Goal: Information Seeking & Learning: Learn about a topic

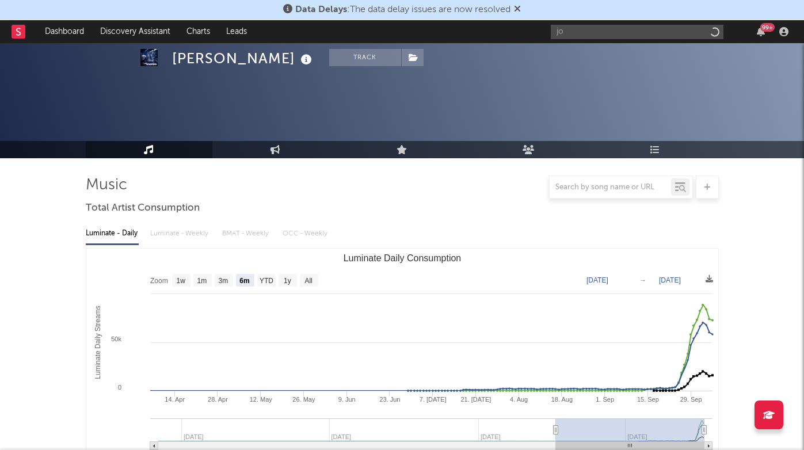
select select "6m"
select select "1m"
select select "1w"
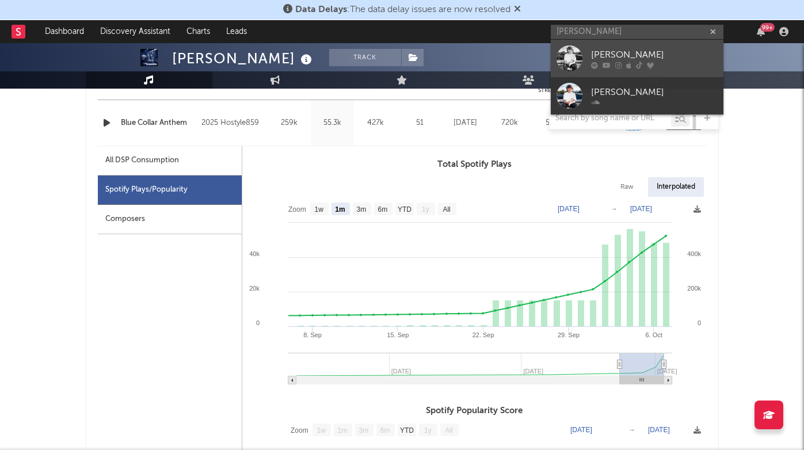
type input "[PERSON_NAME]"
click at [616, 47] on link "[PERSON_NAME]" at bounding box center [637, 58] width 173 height 37
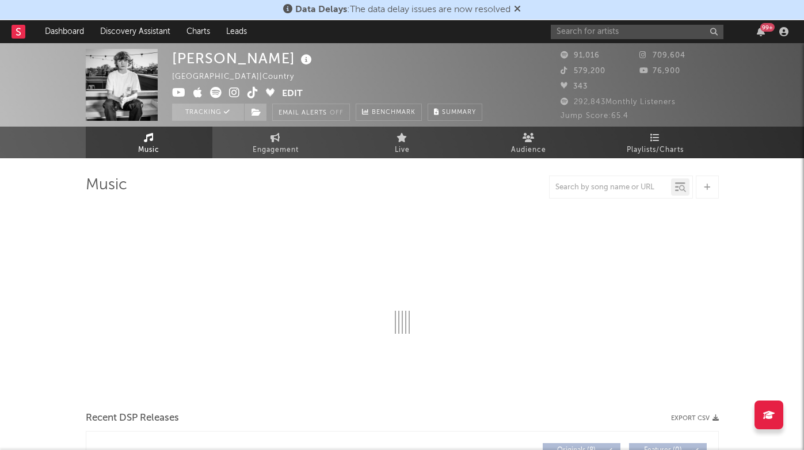
select select "6m"
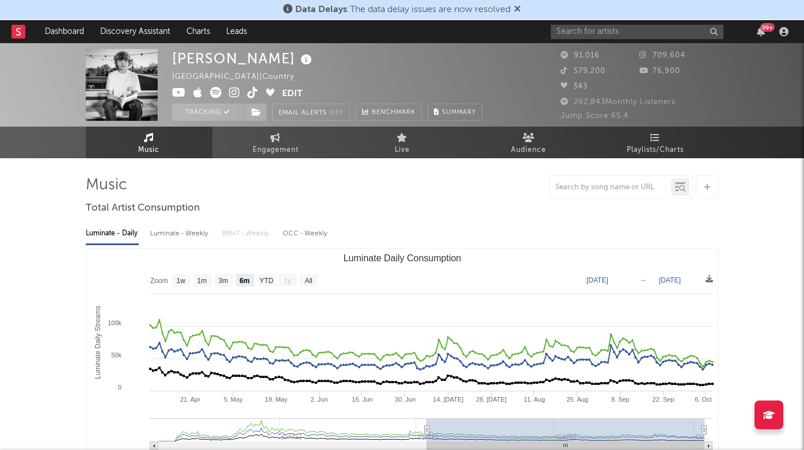
scroll to position [3, 0]
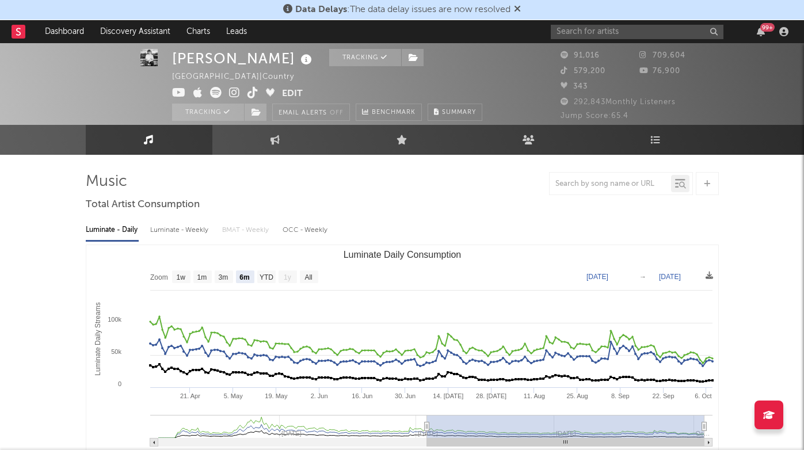
click at [191, 227] on div "Luminate - Weekly" at bounding box center [180, 231] width 60 height 20
select select "6m"
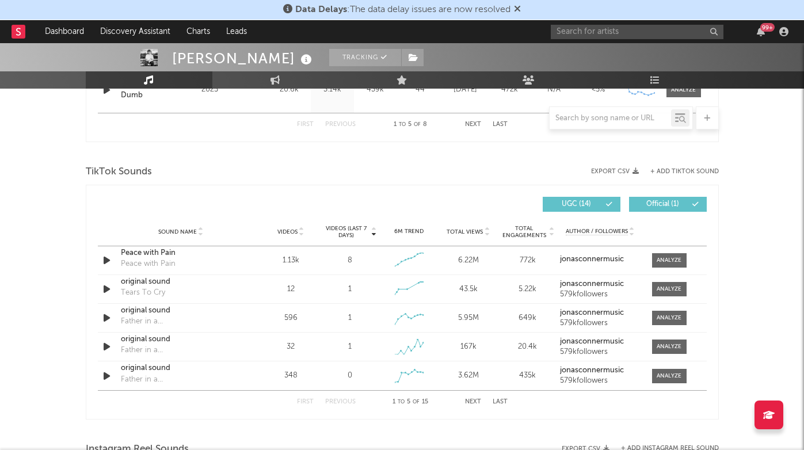
scroll to position [715, 0]
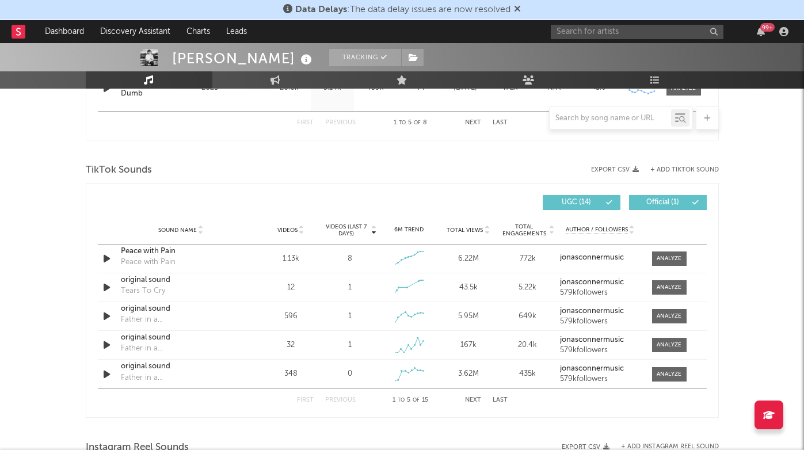
click at [497, 404] on div "First Previous 1 to 5 of 15 Next Last" at bounding box center [402, 400] width 211 height 22
click at [498, 400] on button "Last" at bounding box center [500, 400] width 15 height 6
click at [104, 372] on icon "button" at bounding box center [107, 374] width 12 height 14
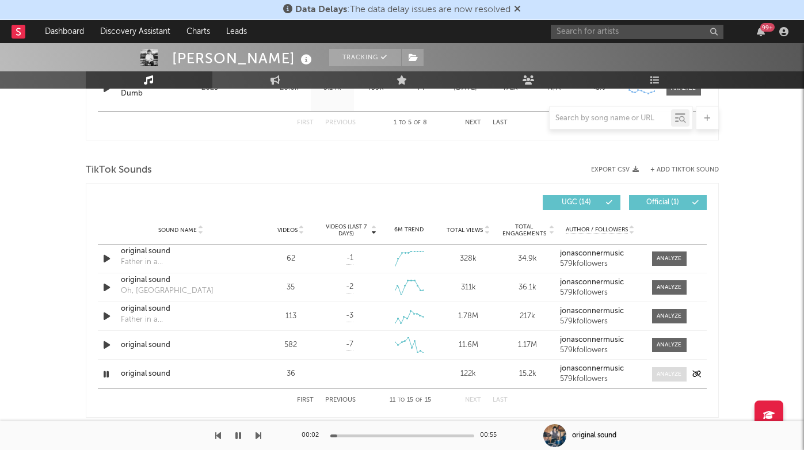
click at [667, 374] on div at bounding box center [669, 374] width 25 height 9
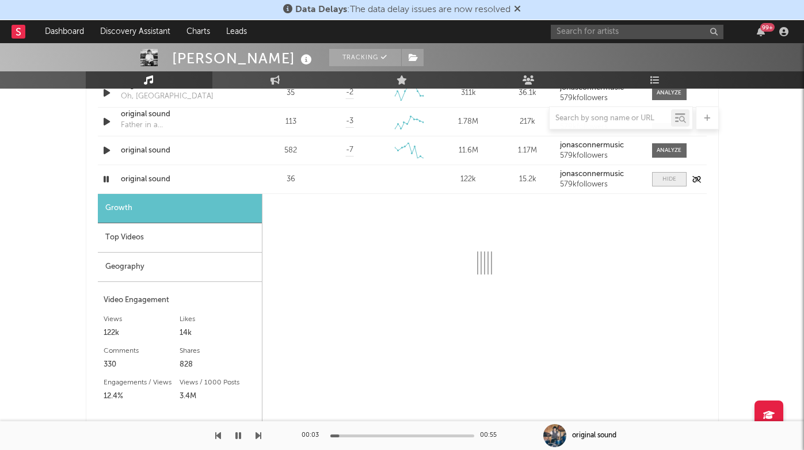
select select "1w"
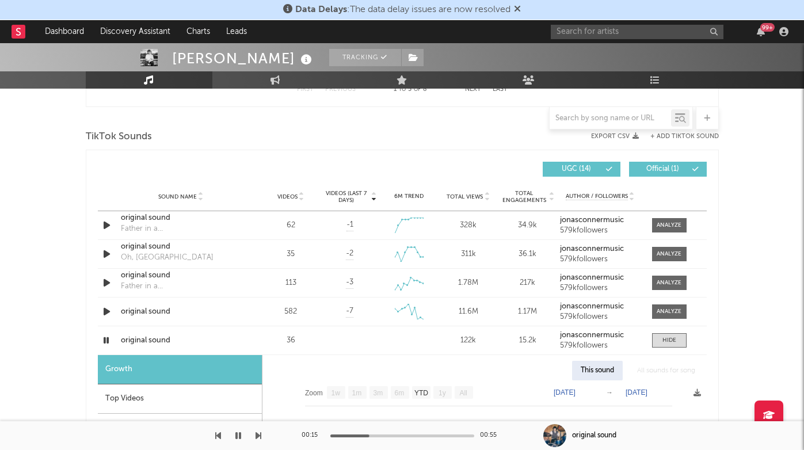
scroll to position [744, 0]
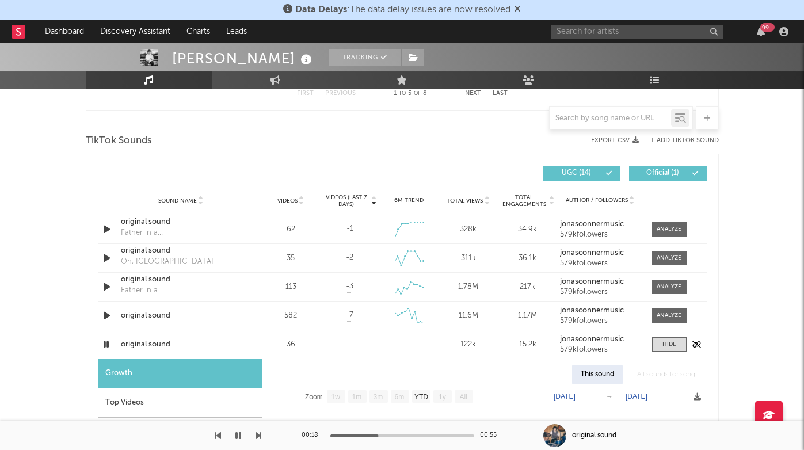
click at [107, 344] on icon "button" at bounding box center [106, 344] width 11 height 14
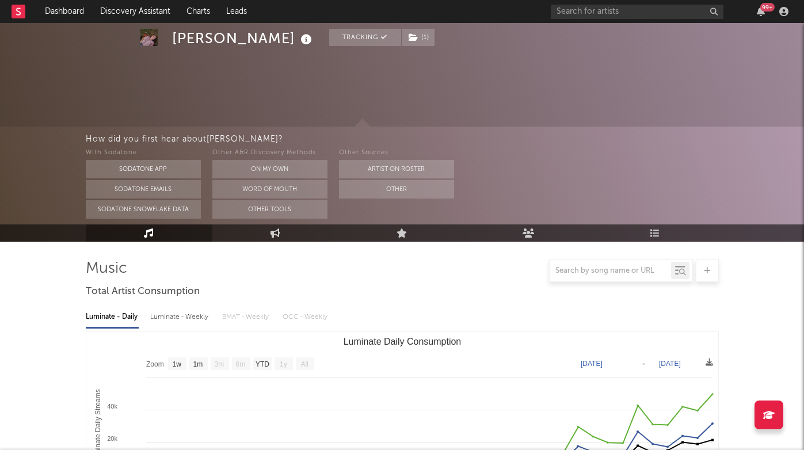
select select "1w"
